Goal: Navigation & Orientation: Find specific page/section

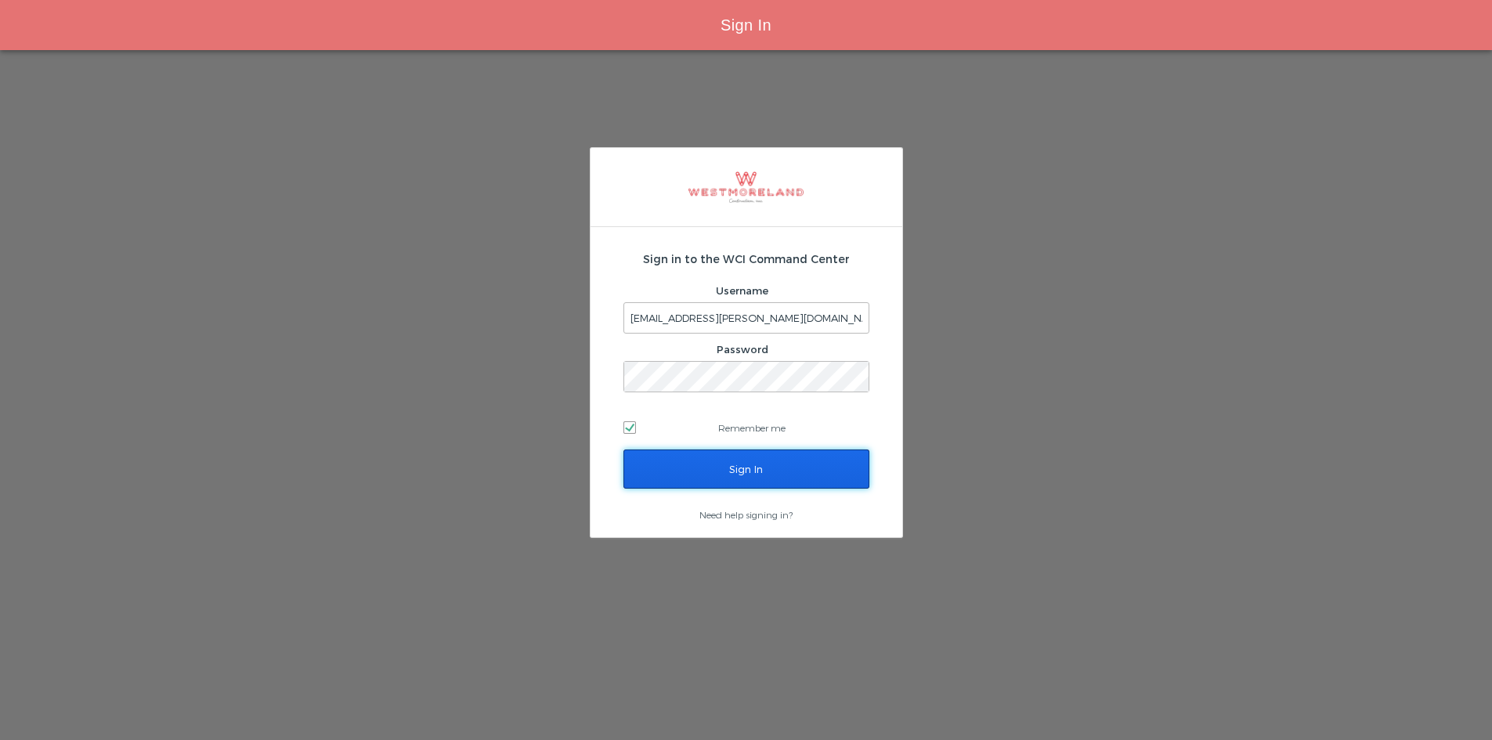
click at [759, 462] on input "Sign In" at bounding box center [746, 469] width 246 height 39
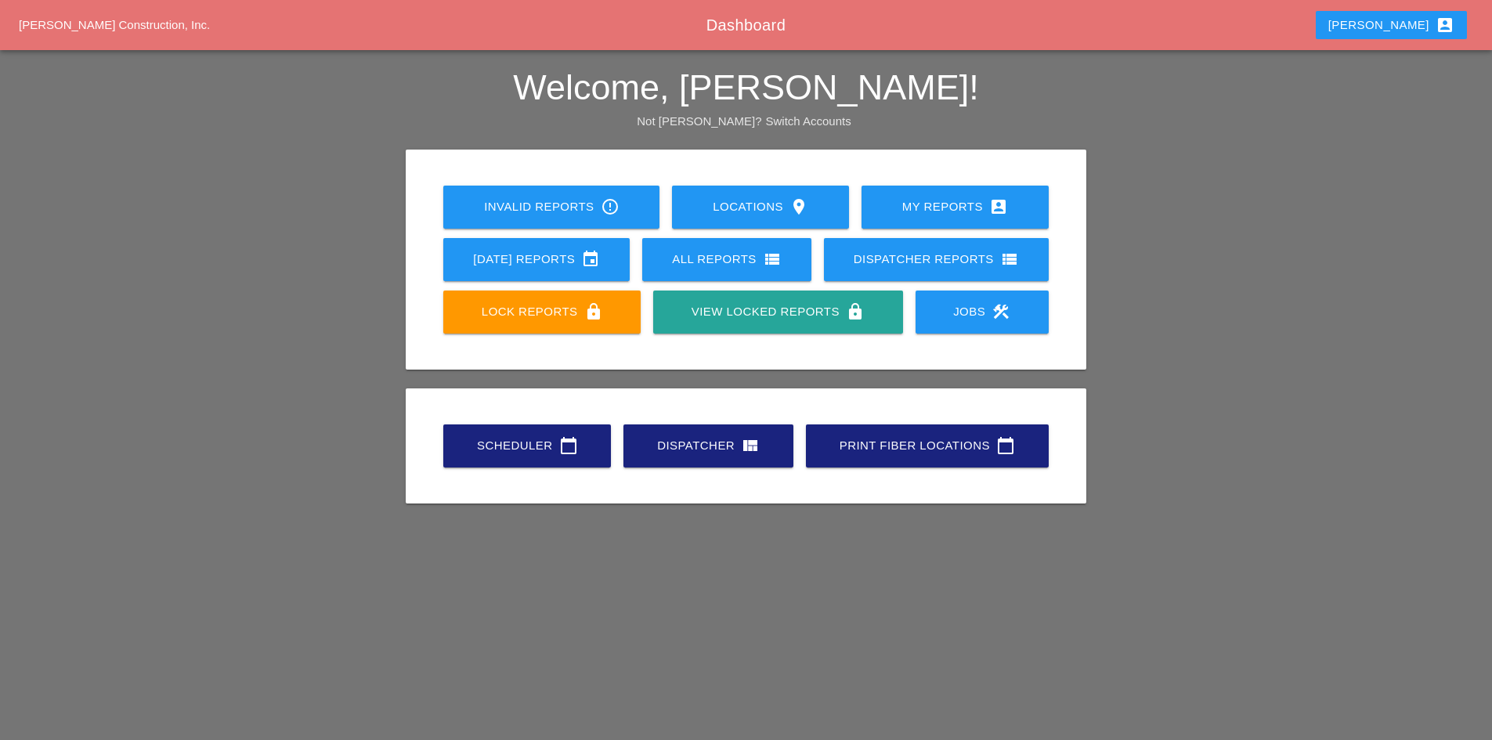
click at [489, 448] on div "Scheduler calendar_today" at bounding box center [526, 445] width 117 height 19
